Goal: Check status: Check status

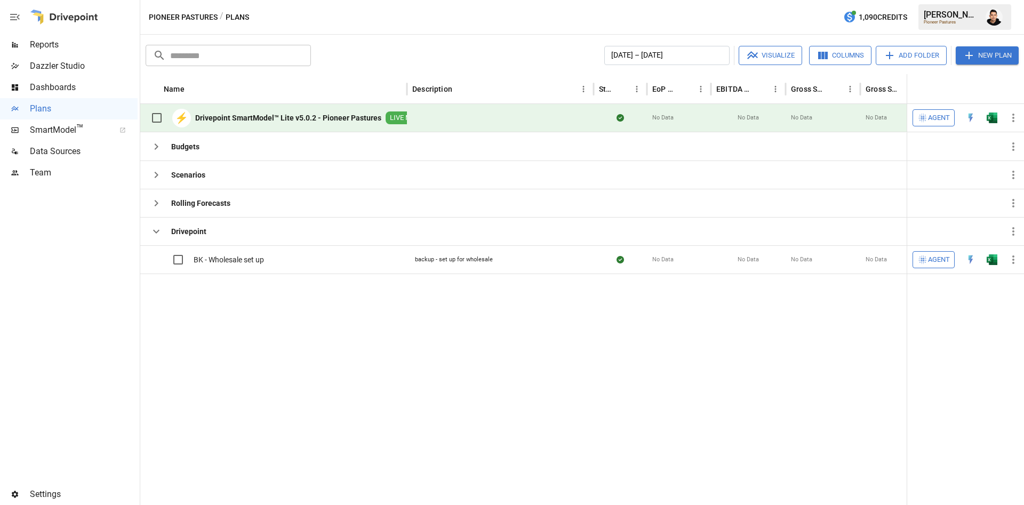
click at [984, 111] on button "button" at bounding box center [992, 118] width 34 height 16
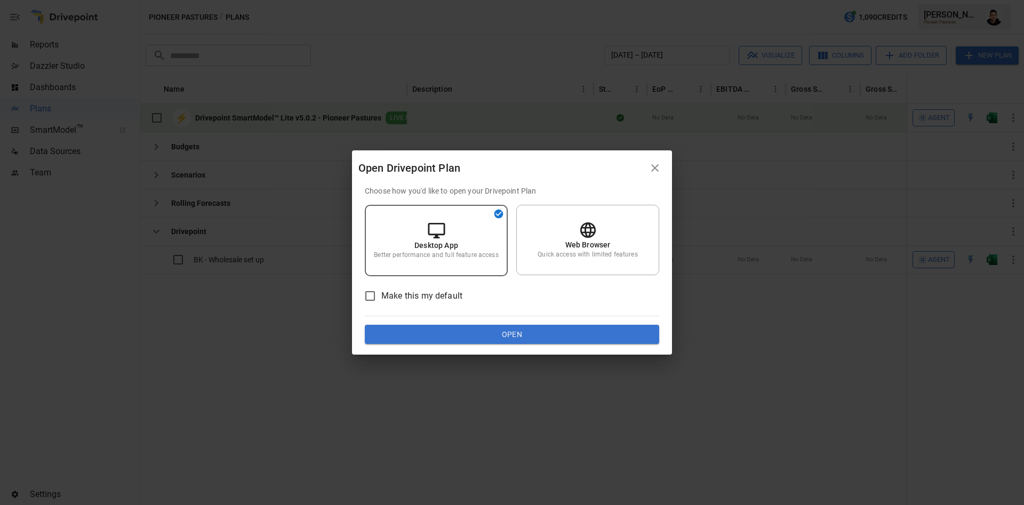
click at [516, 328] on button "Open" at bounding box center [512, 334] width 294 height 19
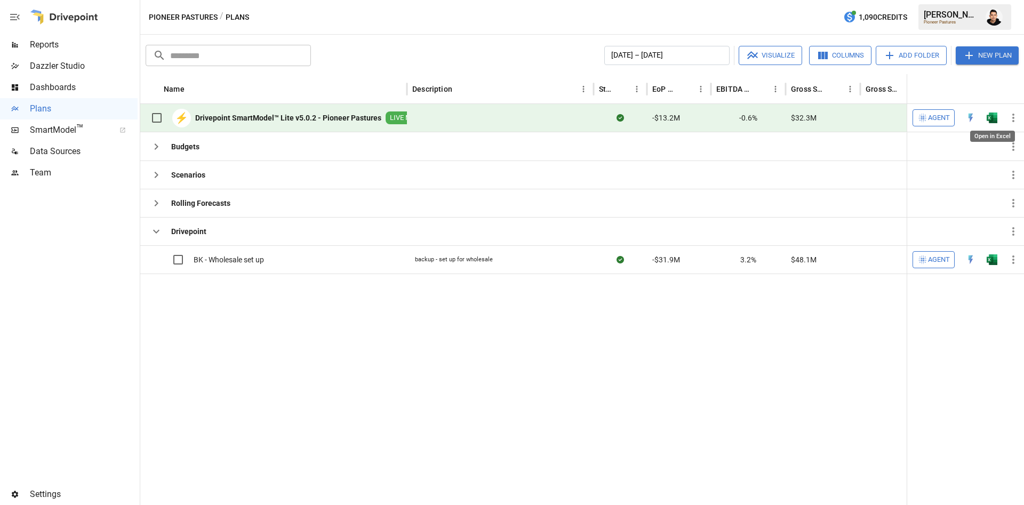
click at [988, 120] on img "Open in Excel" at bounding box center [991, 117] width 11 height 11
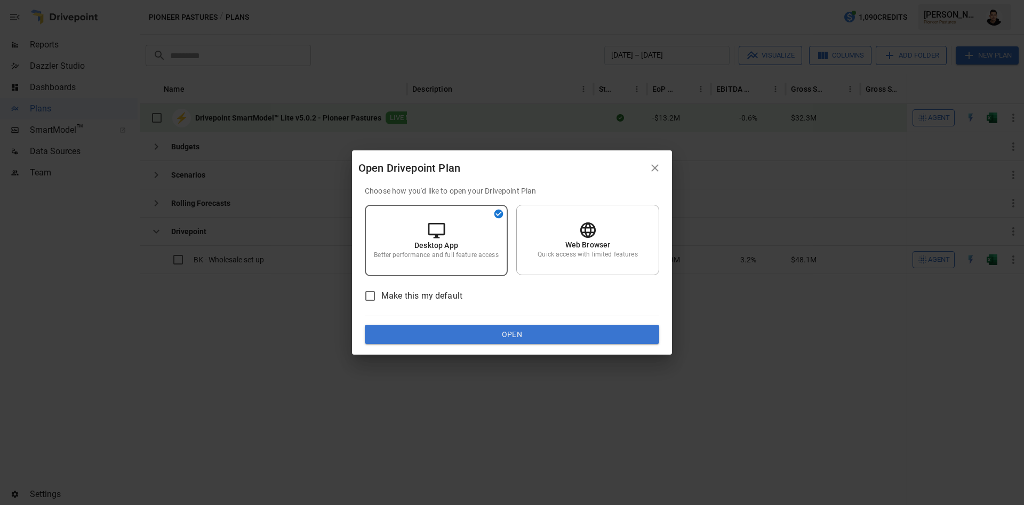
click at [601, 335] on button "Open" at bounding box center [512, 334] width 294 height 19
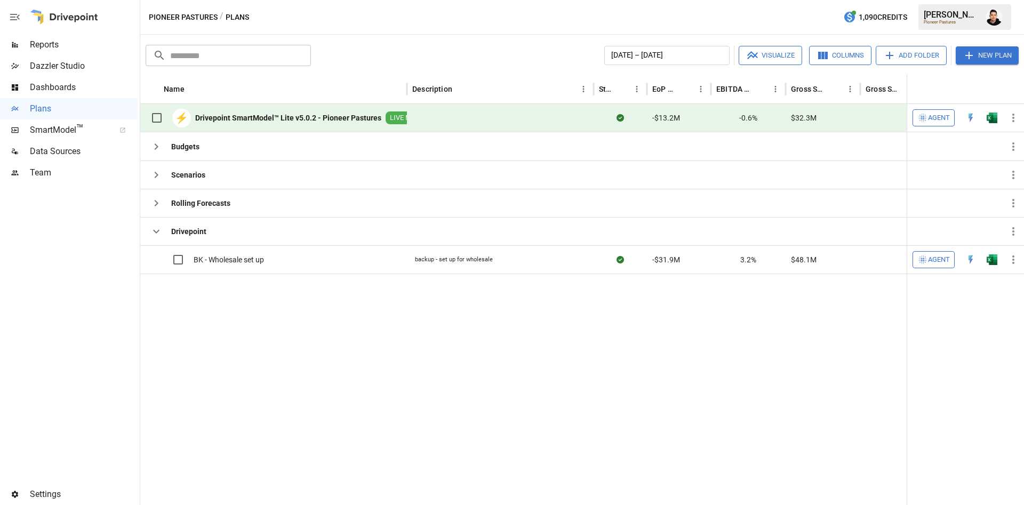
click at [994, 111] on button "button" at bounding box center [992, 118] width 34 height 16
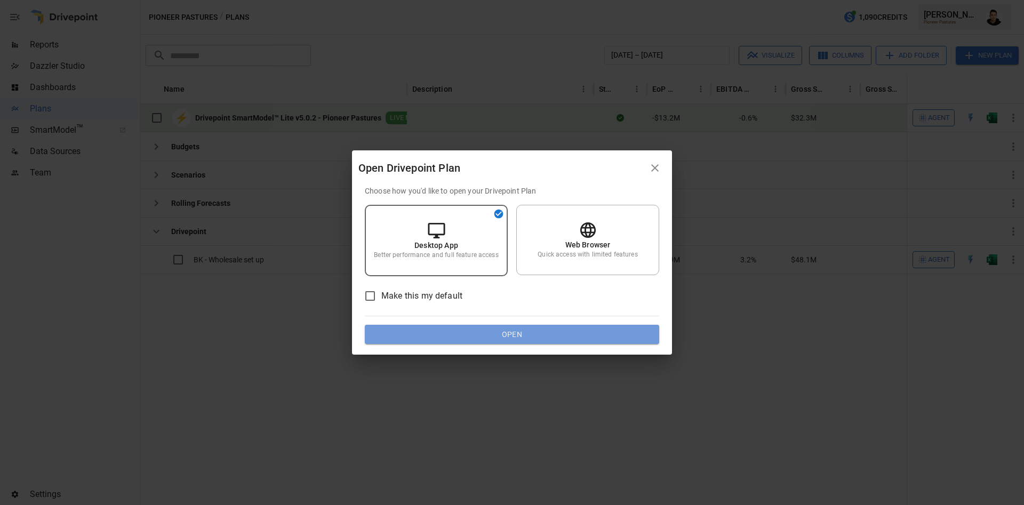
click at [510, 326] on button "Open" at bounding box center [512, 334] width 294 height 19
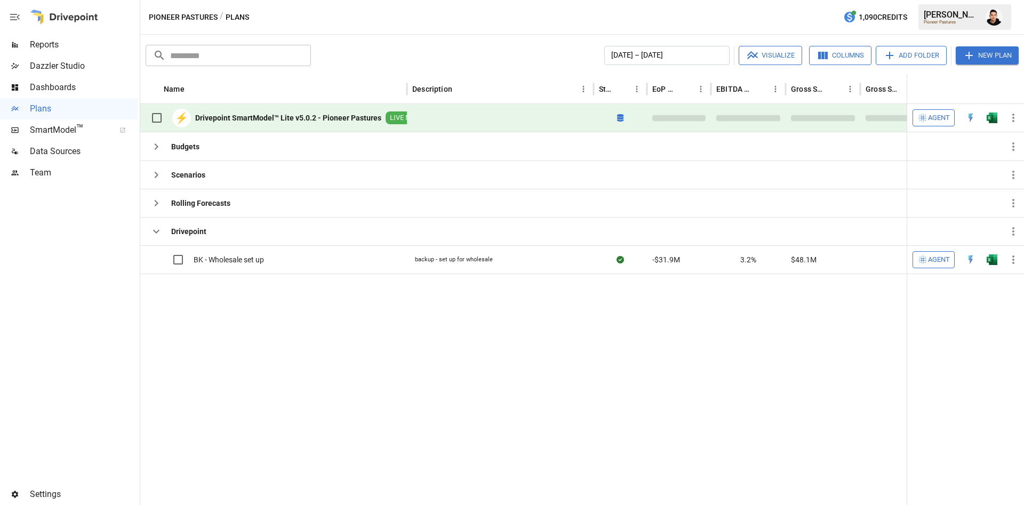
click at [96, 44] on span "Reports" at bounding box center [84, 44] width 108 height 13
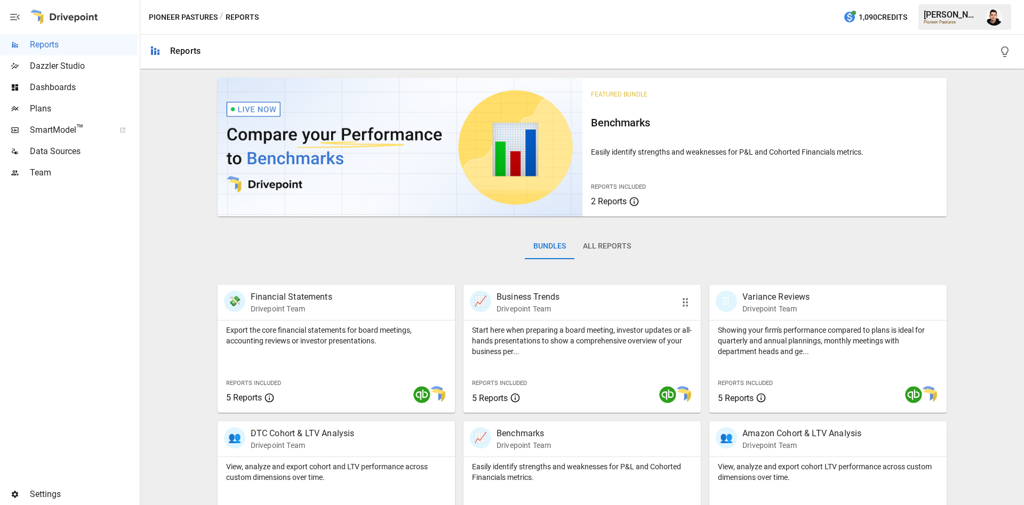
scroll to position [185, 0]
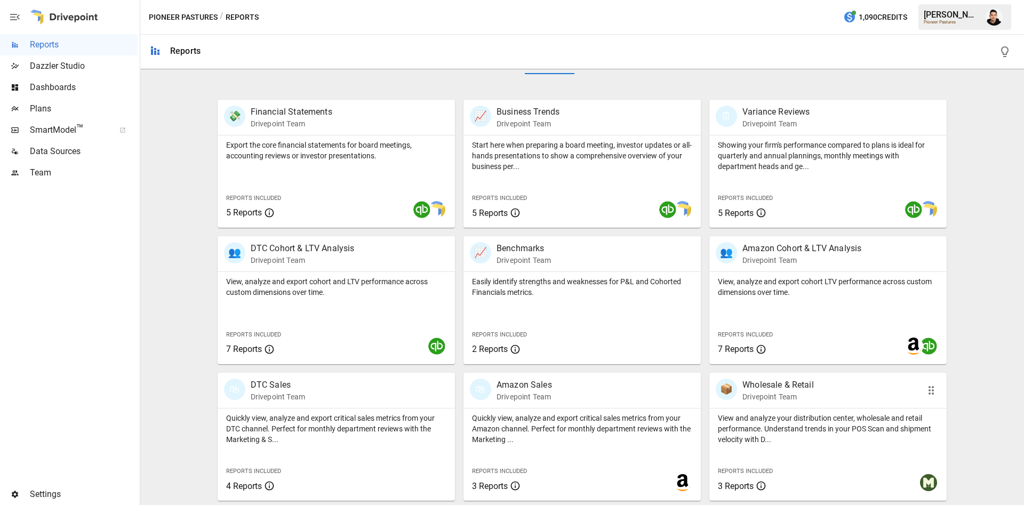
click at [762, 401] on p "Drivepoint Team" at bounding box center [777, 396] width 71 height 11
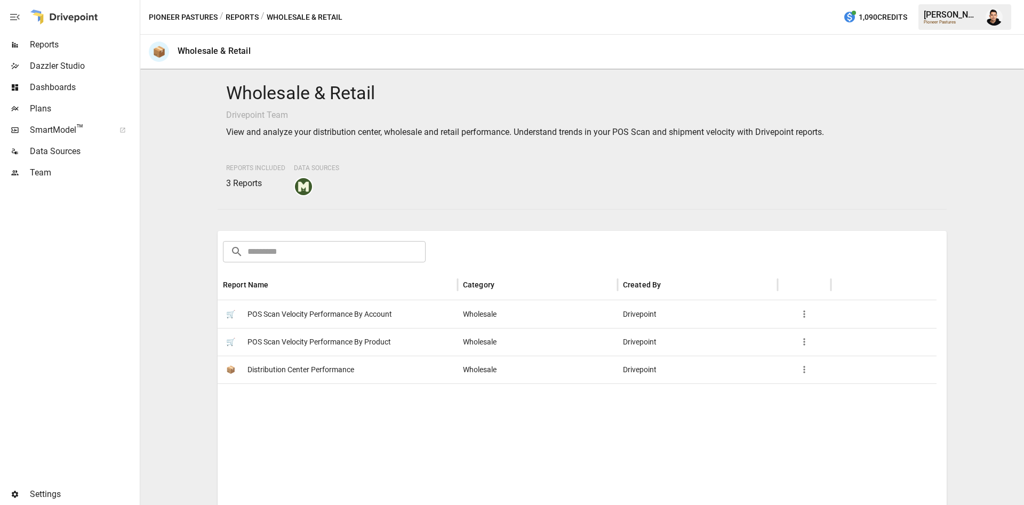
click at [359, 320] on span "POS Scan Velocity Performance By Account" at bounding box center [319, 314] width 144 height 27
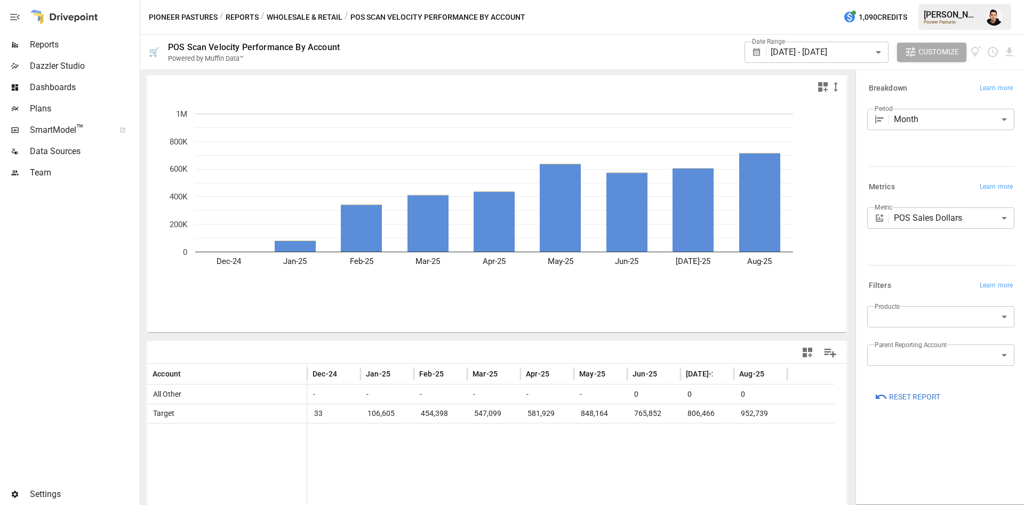
click at [887, 395] on button "Reset Report" at bounding box center [907, 396] width 81 height 19
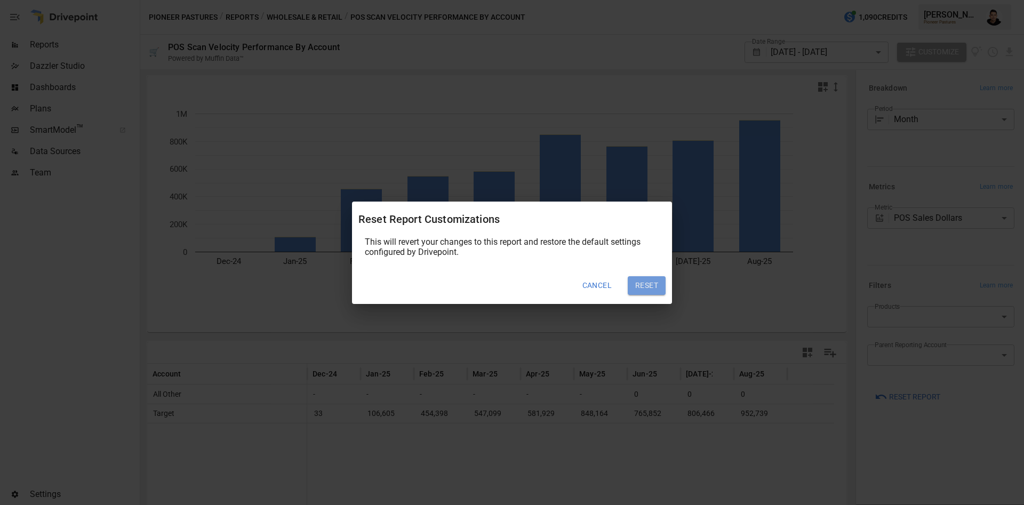
click at [663, 280] on button "Reset" at bounding box center [647, 285] width 38 height 19
type input "**********"
